Goal: Find contact information: Find contact information

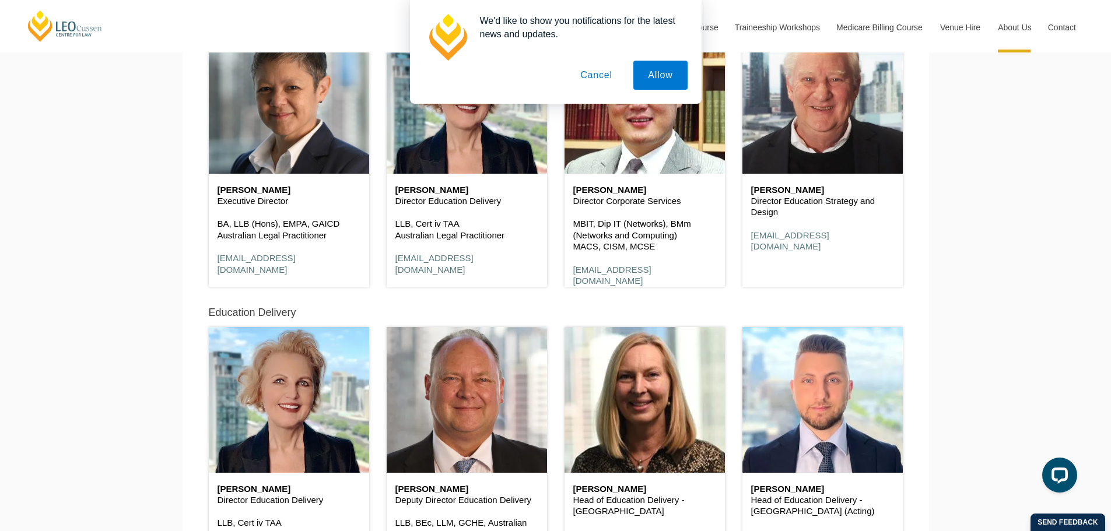
scroll to position [814, 0]
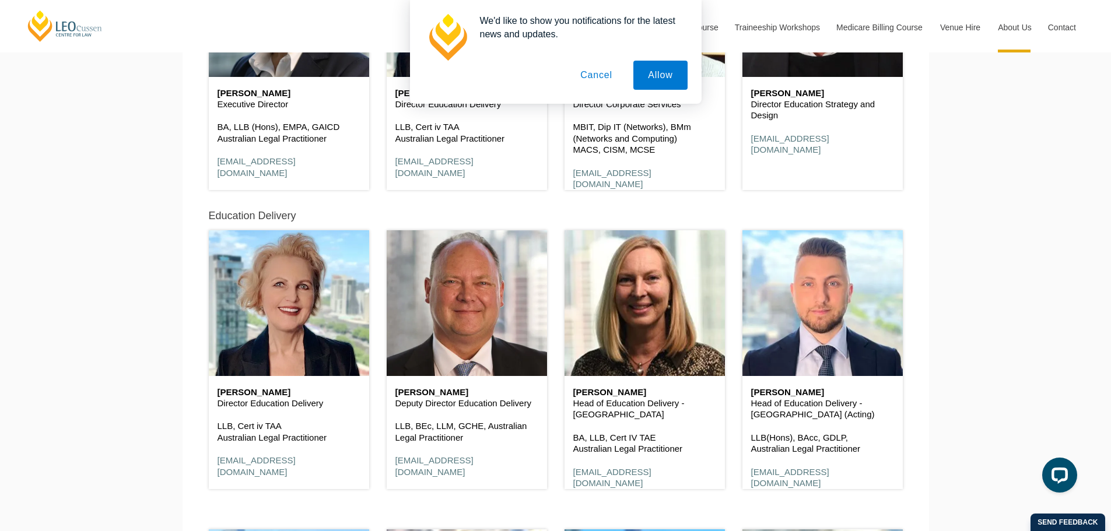
click at [591, 72] on button "Cancel" at bounding box center [596, 75] width 61 height 29
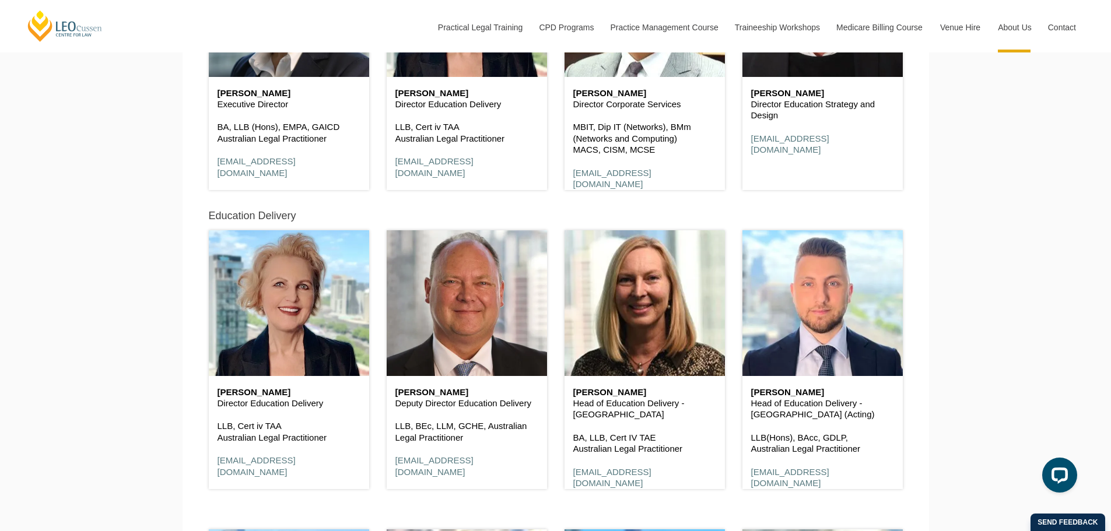
scroll to position [1244, 0]
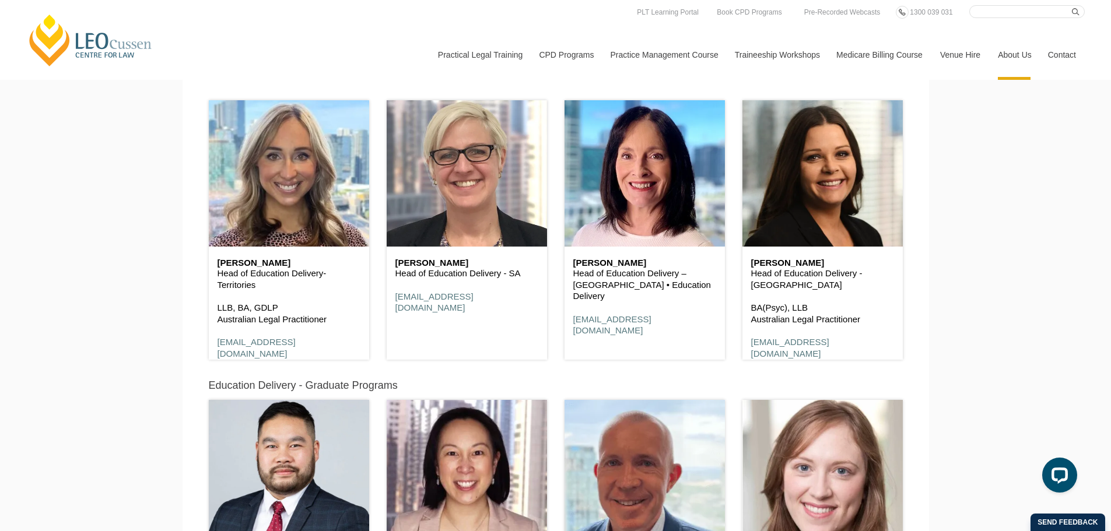
click at [1065, 56] on link "Contact" at bounding box center [1061, 55] width 45 height 50
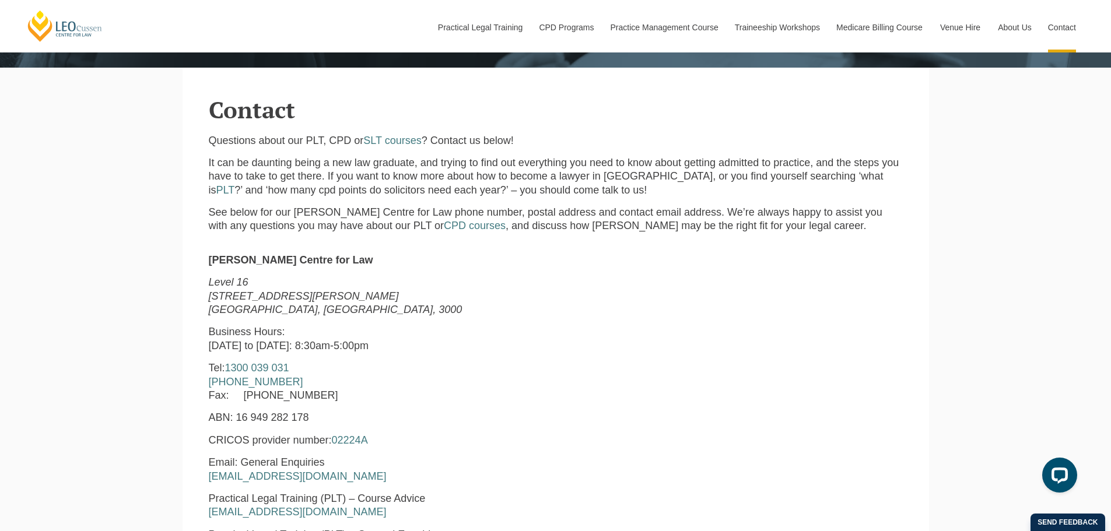
scroll to position [389, 0]
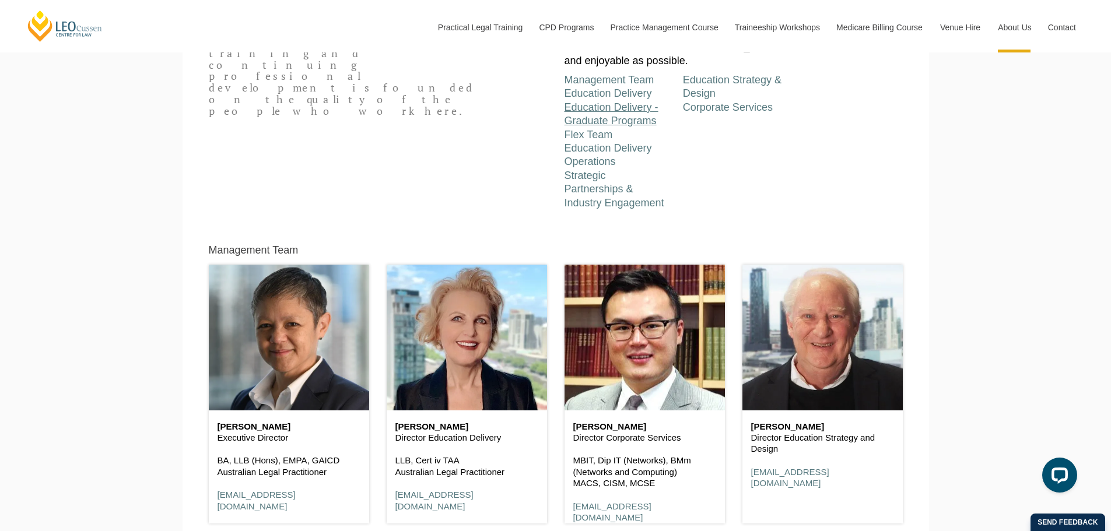
scroll to position [486, 0]
